Goal: Information Seeking & Learning: Understand process/instructions

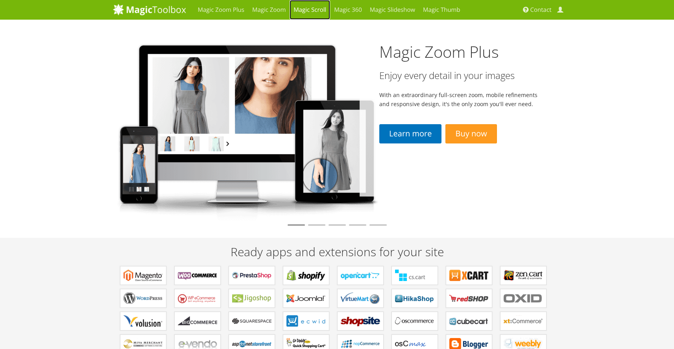
click at [311, 11] on link "Magic Scroll" at bounding box center [309, 10] width 41 height 20
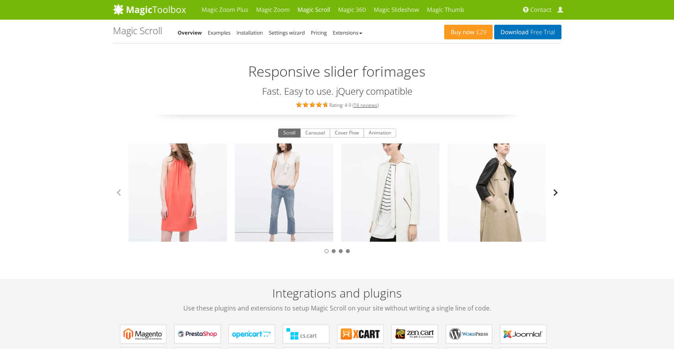
click at [558, 197] on button "button" at bounding box center [555, 193] width 12 height 12
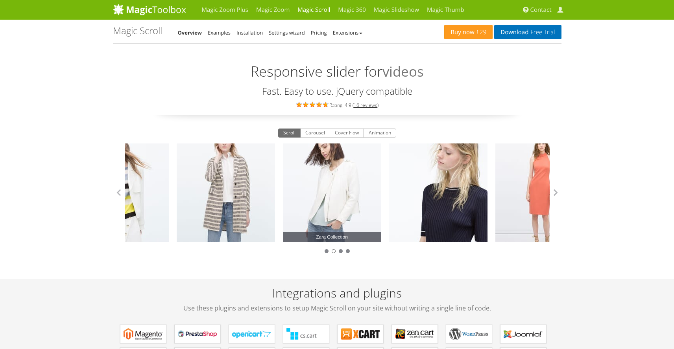
drag, startPoint x: 502, startPoint y: 190, endPoint x: 337, endPoint y: 190, distance: 164.8
click at [337, 190] on link "Zara Collection" at bounding box center [332, 193] width 98 height 98
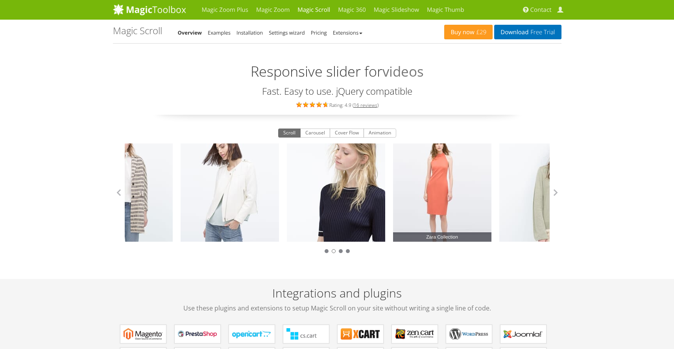
drag, startPoint x: 450, startPoint y: 185, endPoint x: 383, endPoint y: 185, distance: 66.8
click at [393, 190] on link "Zara Collection" at bounding box center [442, 193] width 98 height 98
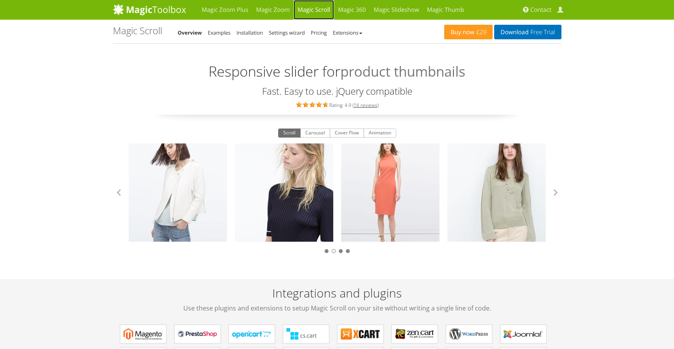
click at [315, 9] on link "Magic Scroll" at bounding box center [313, 10] width 41 height 20
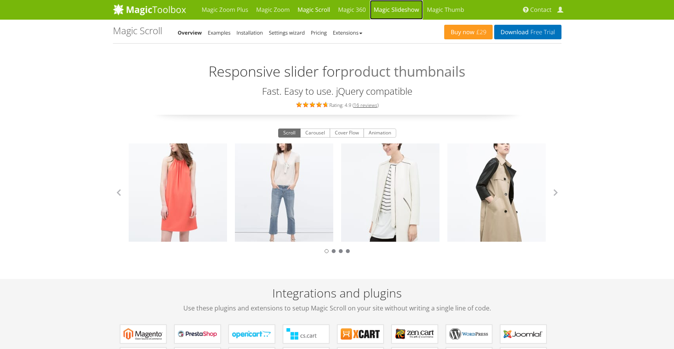
click at [388, 10] on link "Magic Slideshow" at bounding box center [396, 10] width 53 height 20
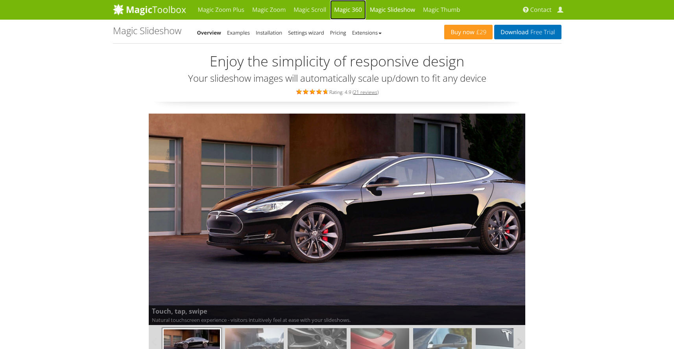
click at [351, 10] on link "Magic 360" at bounding box center [348, 10] width 36 height 20
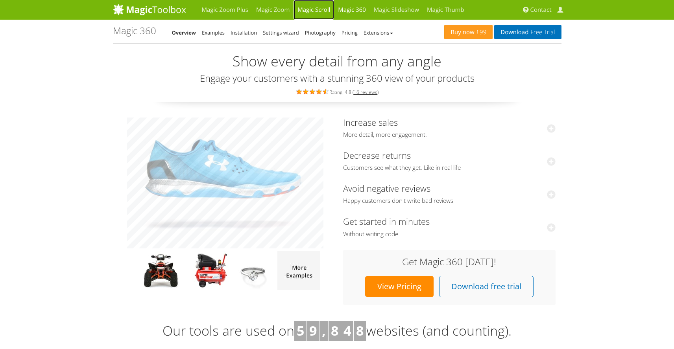
click at [315, 6] on link "Magic Scroll" at bounding box center [313, 10] width 41 height 20
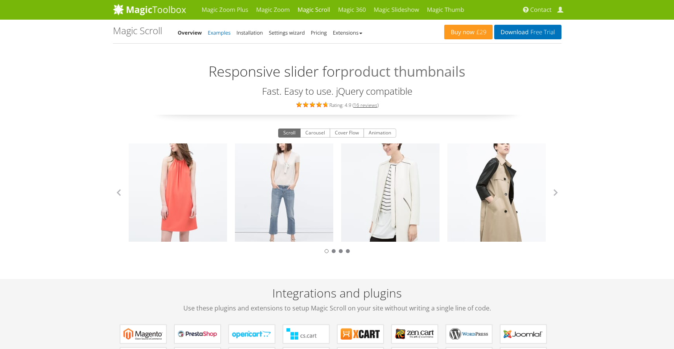
click at [217, 30] on link "Examples" at bounding box center [219, 32] width 23 height 7
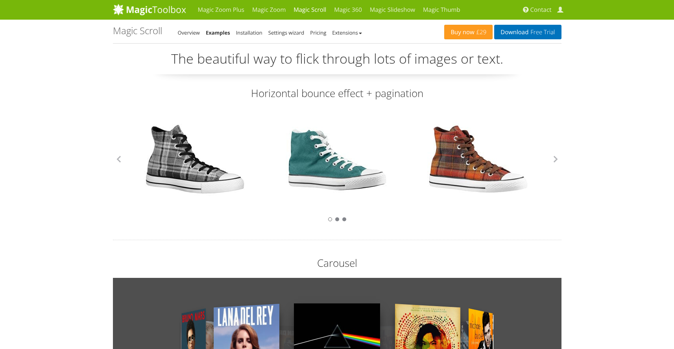
click at [249, 33] on link "Installation" at bounding box center [249, 32] width 26 height 7
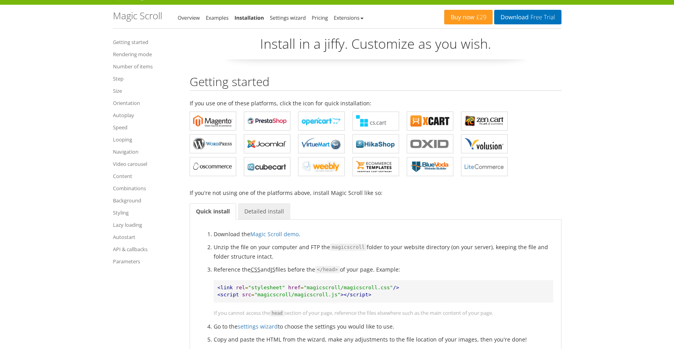
scroll to position [46, 0]
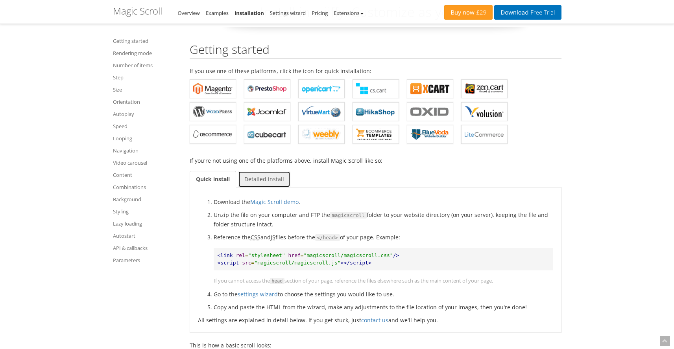
click at [263, 180] on link "Detailed install" at bounding box center [264, 179] width 52 height 17
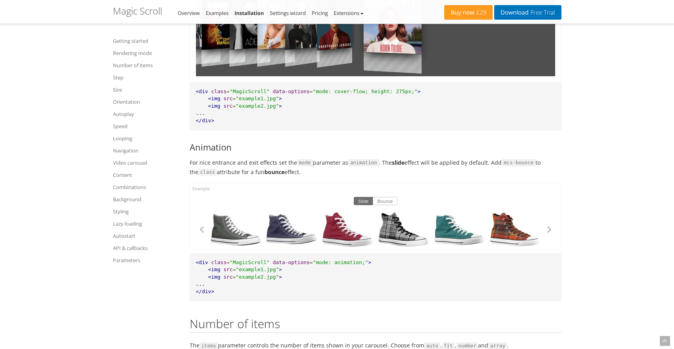
scroll to position [1177, 0]
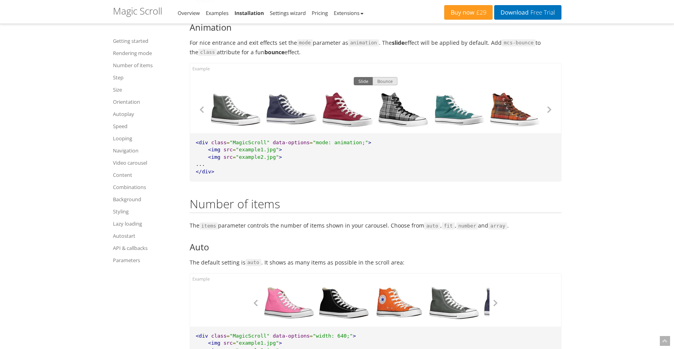
click at [392, 83] on button "Bounce" at bounding box center [384, 81] width 25 height 9
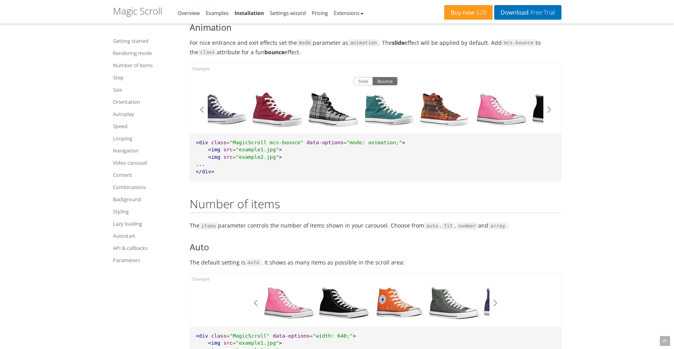
drag, startPoint x: 531, startPoint y: 112, endPoint x: 322, endPoint y: 112, distance: 209.2
click at [417, 111] on div at bounding box center [445, 109] width 56 height 35
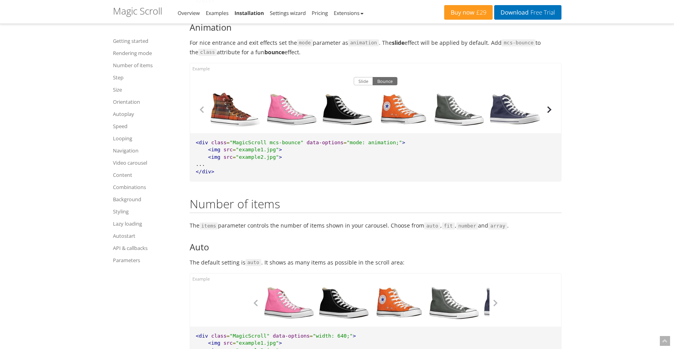
click at [548, 113] on button "button" at bounding box center [549, 110] width 12 height 12
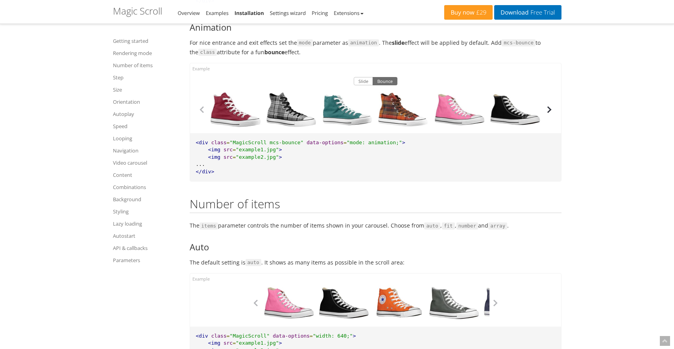
click at [548, 113] on button "button" at bounding box center [549, 110] width 12 height 12
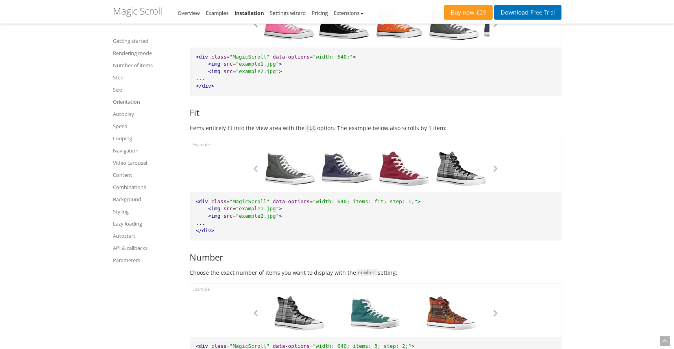
scroll to position [1462, 0]
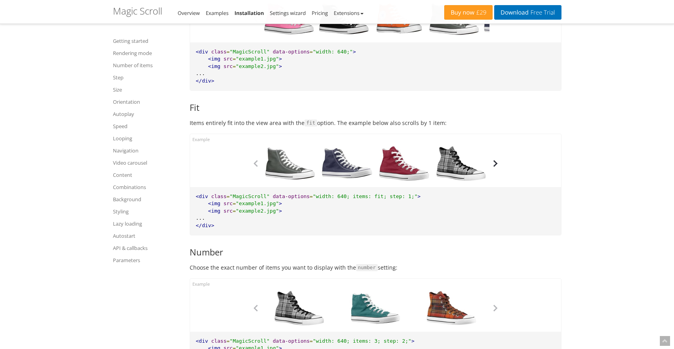
click at [494, 167] on button "button" at bounding box center [495, 164] width 12 height 12
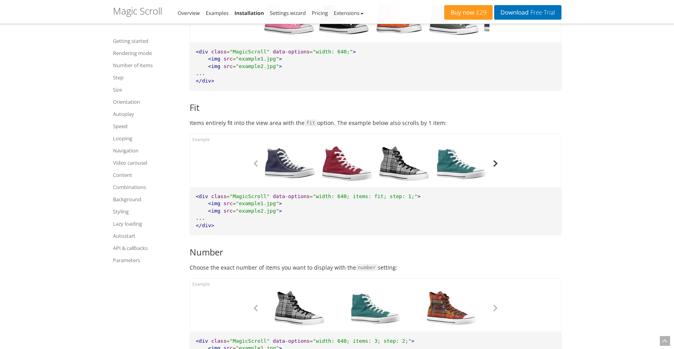
click at [494, 167] on button "button" at bounding box center [495, 164] width 12 height 12
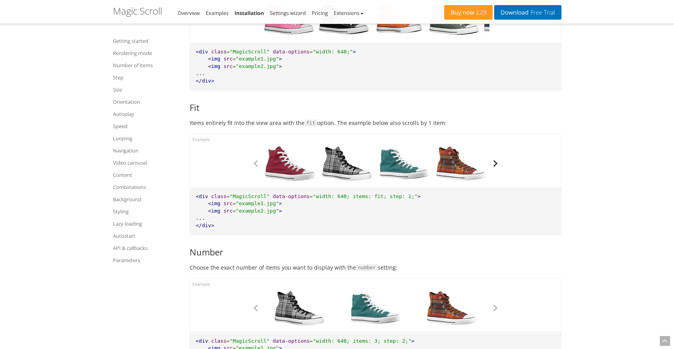
click at [494, 167] on button "button" at bounding box center [495, 164] width 12 height 12
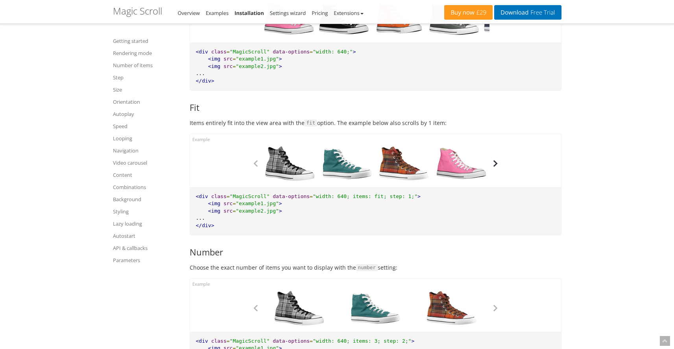
click at [494, 167] on button "button" at bounding box center [495, 164] width 12 height 12
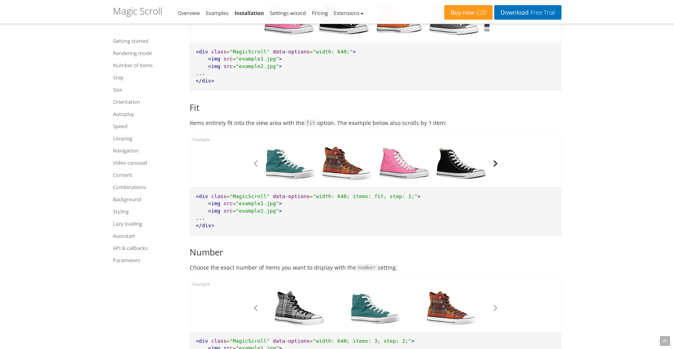
click at [494, 167] on button "button" at bounding box center [495, 164] width 12 height 12
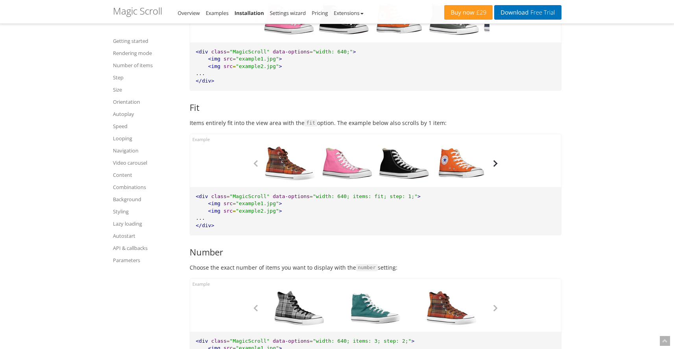
click at [494, 167] on button "button" at bounding box center [495, 164] width 12 height 12
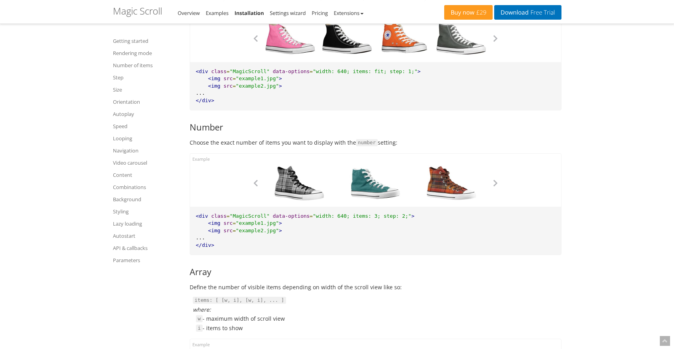
scroll to position [1627, 0]
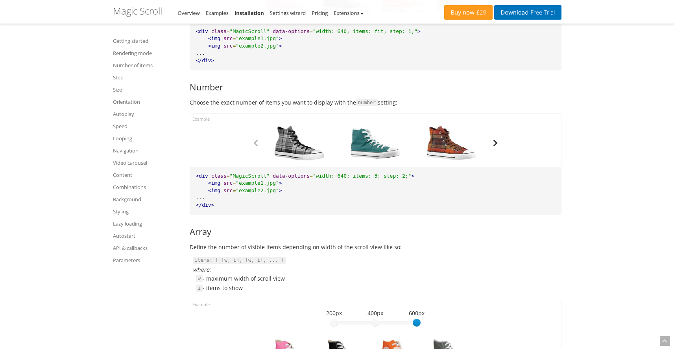
click at [498, 147] on button "button" at bounding box center [495, 143] width 12 height 12
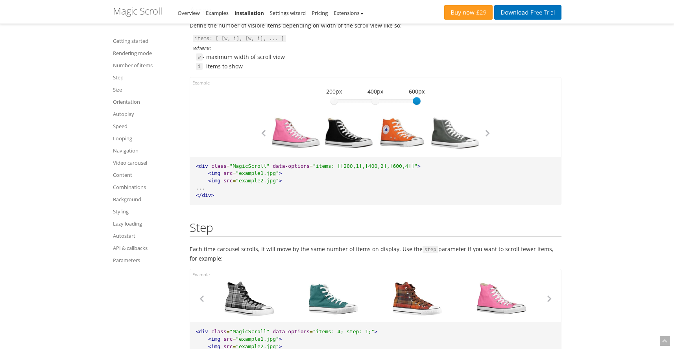
scroll to position [1843, 0]
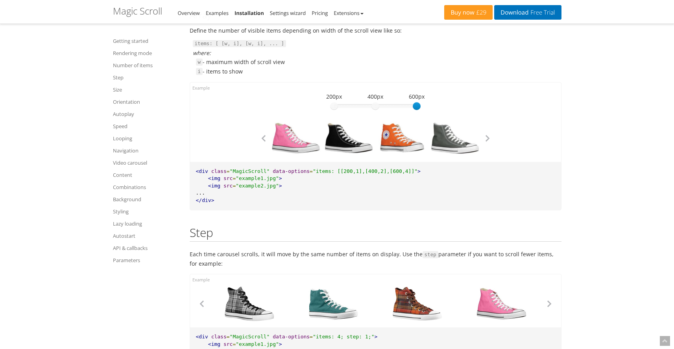
drag, startPoint x: 416, startPoint y: 109, endPoint x: 429, endPoint y: 109, distance: 13.0
click at [429, 109] on div "600 200px 400px 600px 600" at bounding box center [375, 125] width 236 height 62
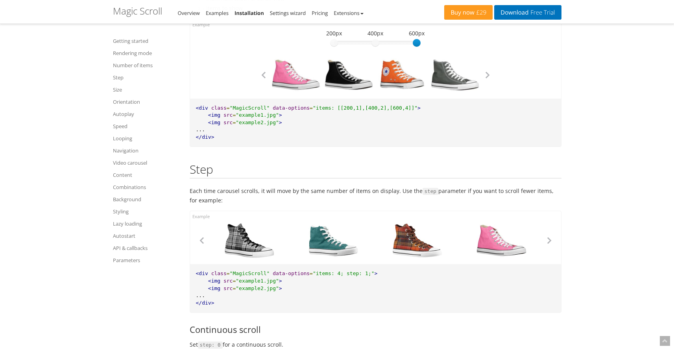
scroll to position [2020, 0]
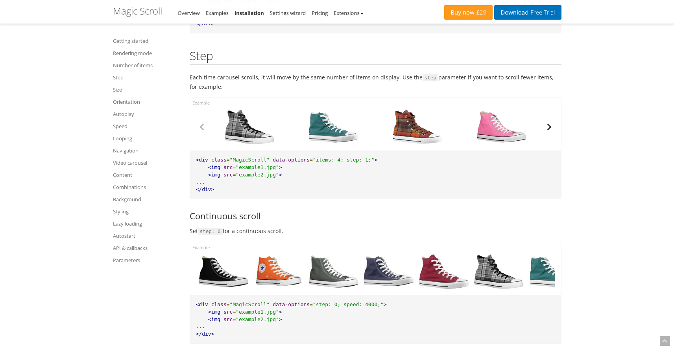
click at [547, 131] on button "button" at bounding box center [549, 127] width 12 height 12
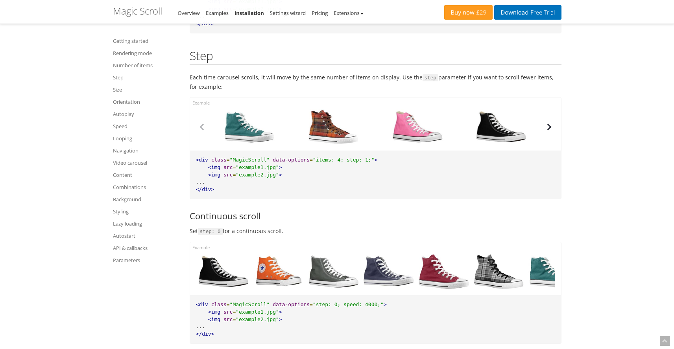
click at [547, 131] on button "button" at bounding box center [549, 127] width 12 height 12
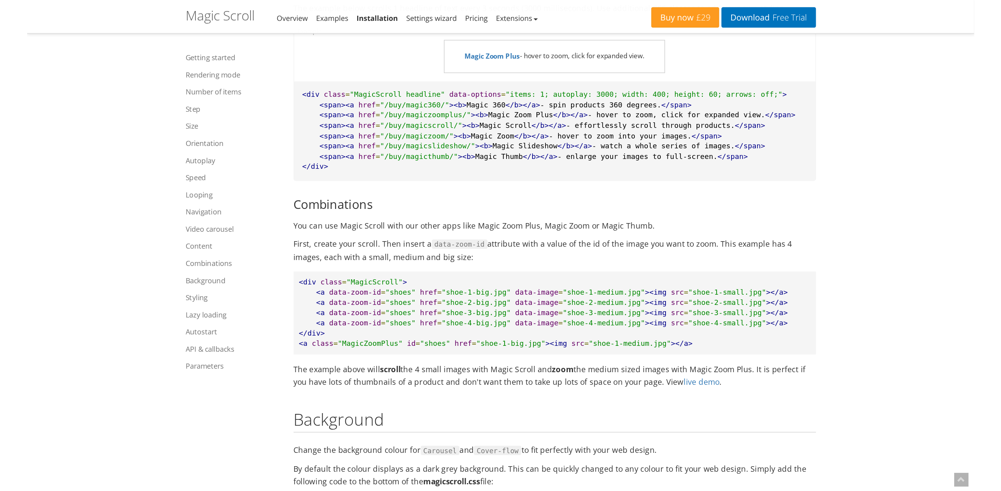
scroll to position [4838, 0]
